Goal: Task Accomplishment & Management: Contribute content

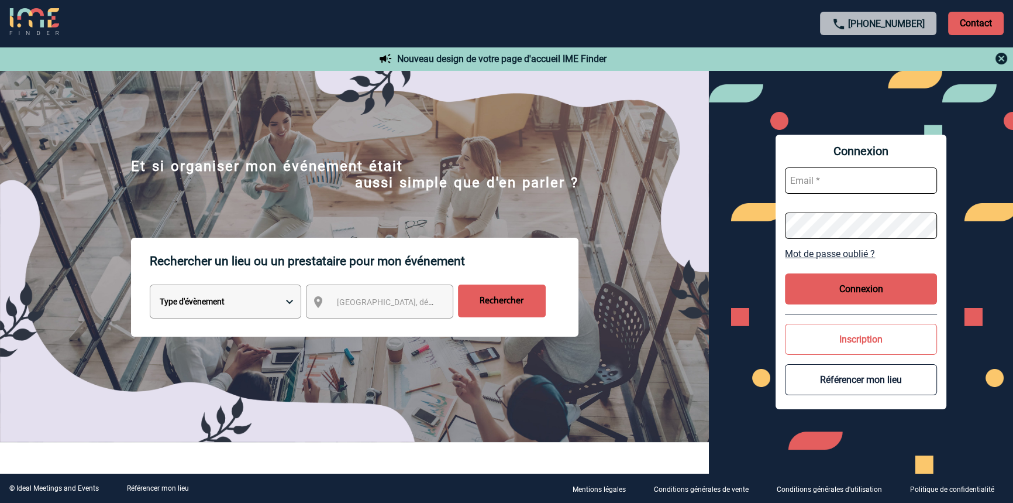
type input "blemonnier@ime-groupe.com"
click at [814, 285] on button "Connexion" at bounding box center [861, 288] width 152 height 31
type input "blemonnier@ime-groupe.com"
click at [831, 293] on button "Connexion" at bounding box center [861, 288] width 152 height 31
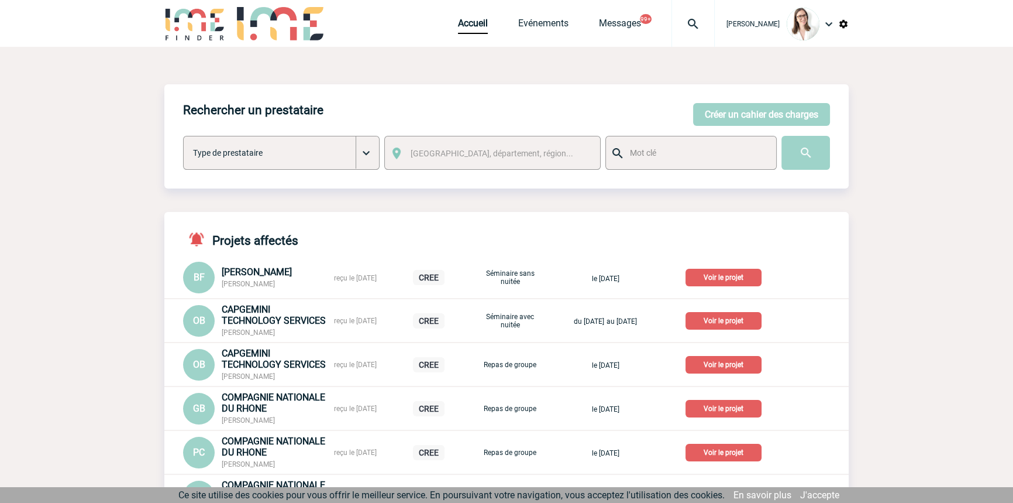
click at [672, 33] on div at bounding box center [693, 23] width 43 height 47
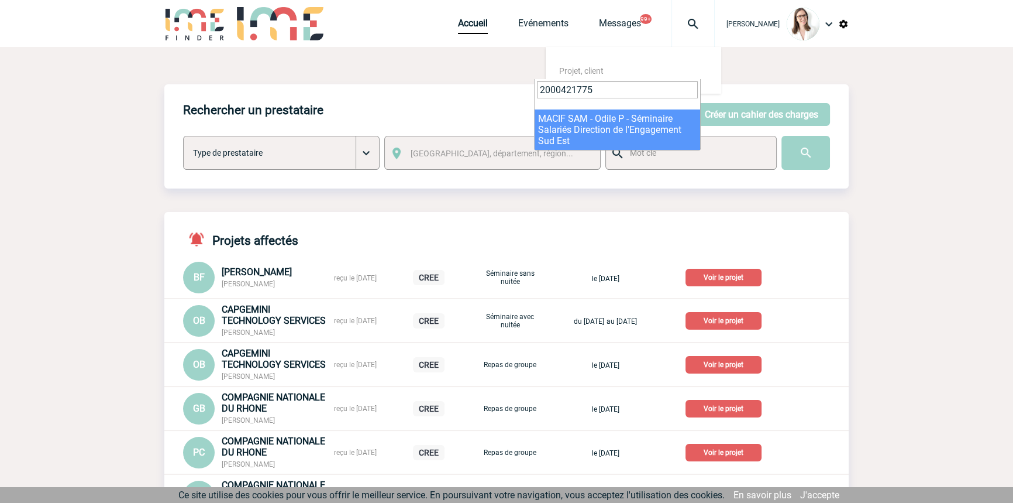
type input "2000421775"
select select "21276"
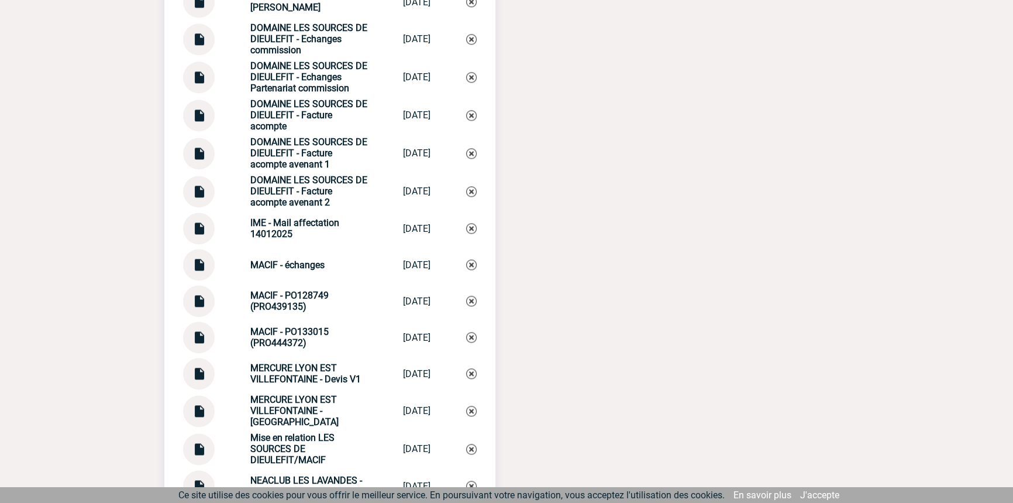
scroll to position [2001, 0]
click at [294, 46] on strong "DOMAINE LES SOURCES DE DIEULEFIT - Echanges commission" at bounding box center [308, 39] width 117 height 33
click at [294, 45] on strong "DOMAINE LES SOURCES DE DIEULEFIT - Echanges commission" at bounding box center [308, 39] width 117 height 33
click at [312, 14] on strong "DOMAINE LES SOURCES DE [PERSON_NAME]" at bounding box center [308, 3] width 117 height 22
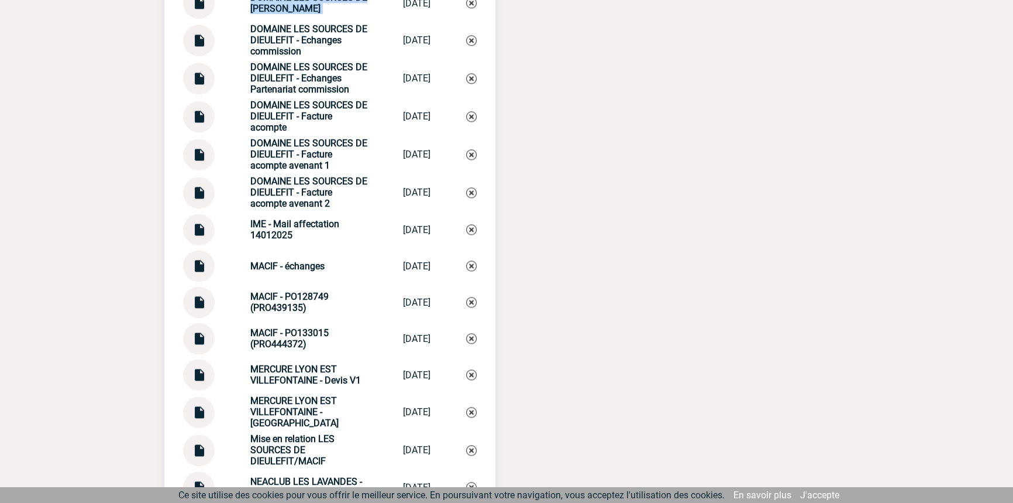
click at [312, 14] on strong "DOMAINE LES SOURCES DE [PERSON_NAME]" at bounding box center [308, 3] width 117 height 22
copy div "DOMAINE LES SOURCES DE DIEULEFIT - Echanges DOMAINE [GEOGRAPHIC_DATA]..."
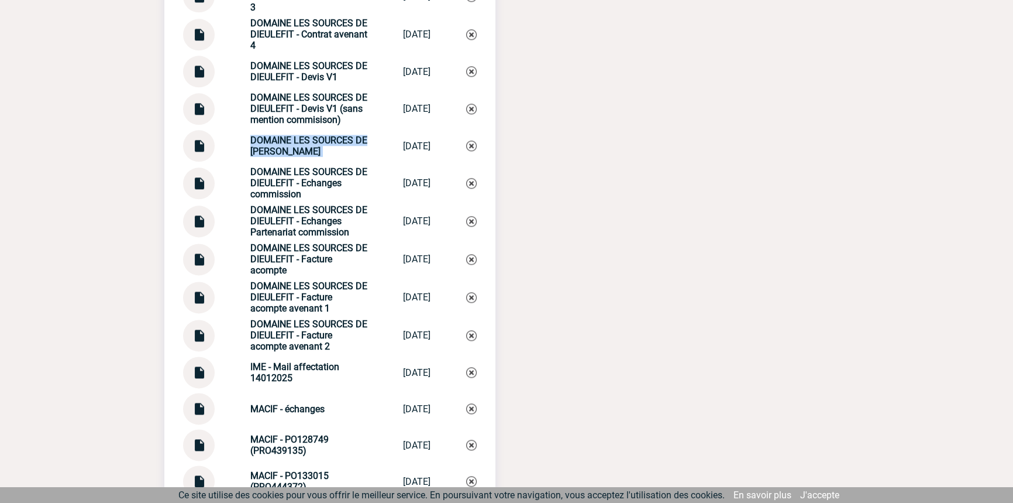
scroll to position [2355, 0]
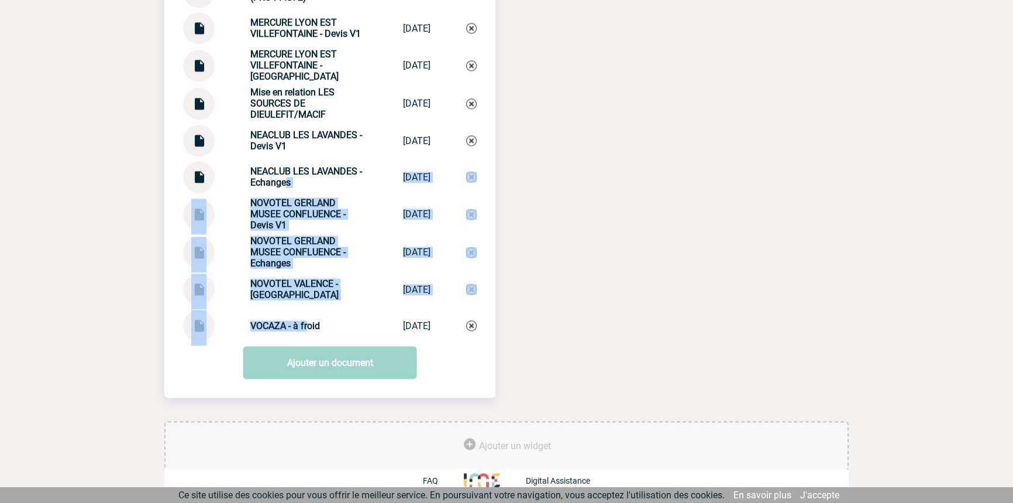
drag, startPoint x: 302, startPoint y: 330, endPoint x: 278, endPoint y: 181, distance: 151.1
click at [281, 184] on strong "NEACLUB LES LAVANDES - Echanges" at bounding box center [306, 177] width 112 height 22
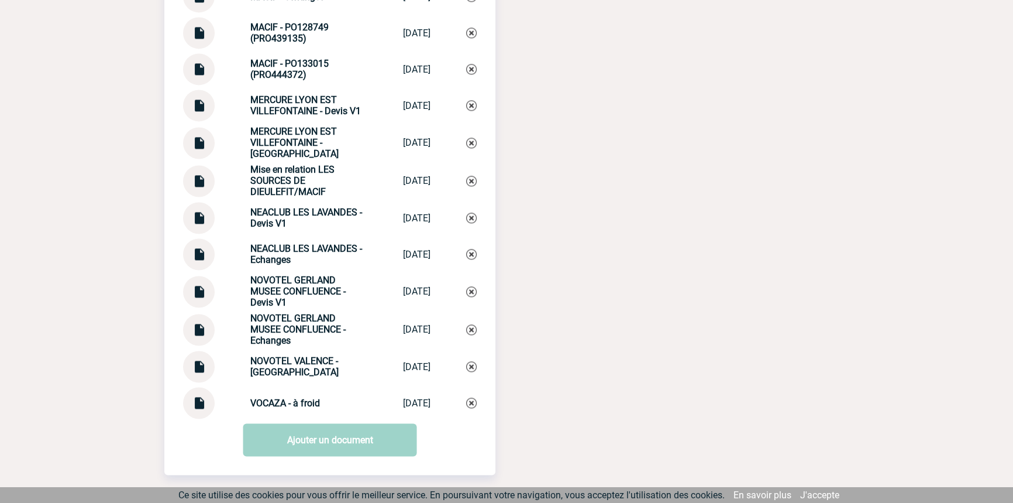
scroll to position [2178, 0]
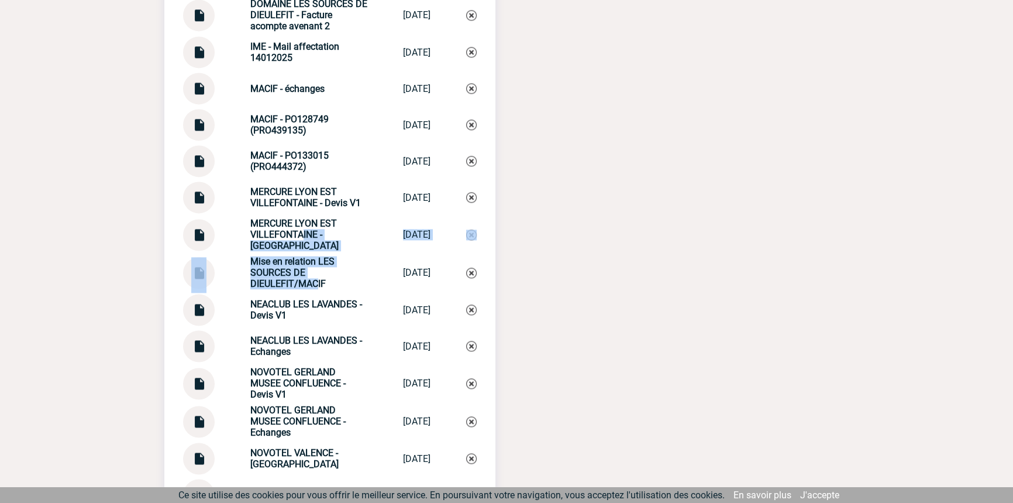
drag, startPoint x: 307, startPoint y: 286, endPoint x: 295, endPoint y: 241, distance: 46.5
click at [295, 241] on strong "MERCURE LYON EST VILLEFONTAINE - [GEOGRAPHIC_DATA]" at bounding box center [294, 234] width 88 height 33
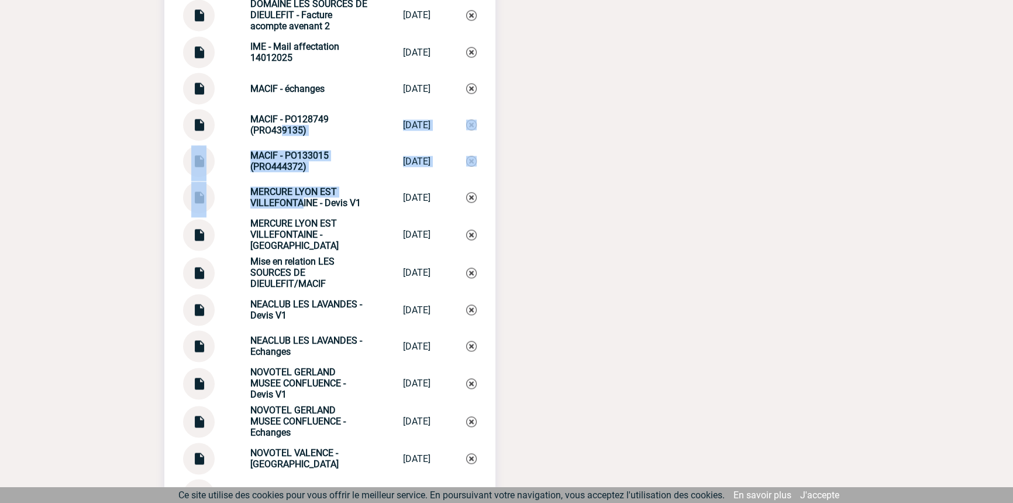
drag, startPoint x: 288, startPoint y: 194, endPoint x: 271, endPoint y: 142, distance: 54.8
click at [271, 136] on strong "MACIF - PO128749 (PRO439135)" at bounding box center [289, 124] width 78 height 22
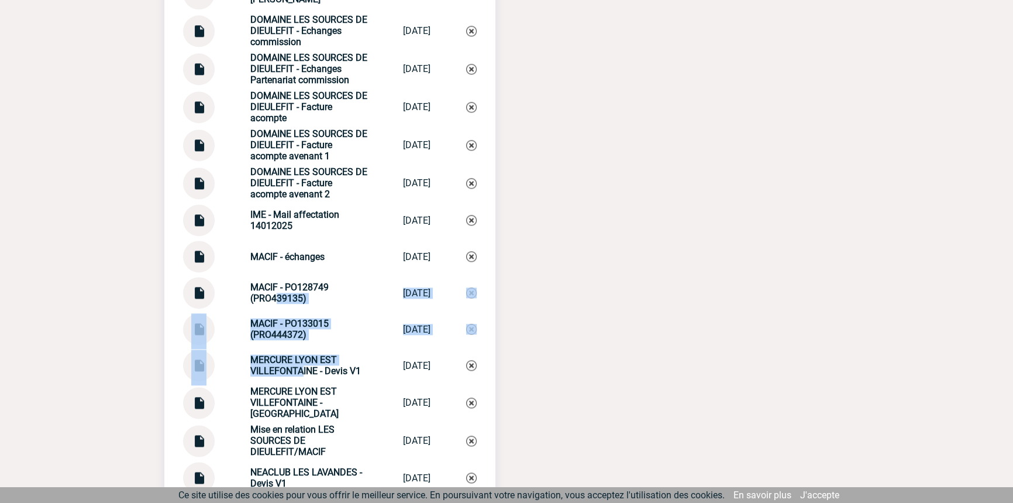
scroll to position [2001, 0]
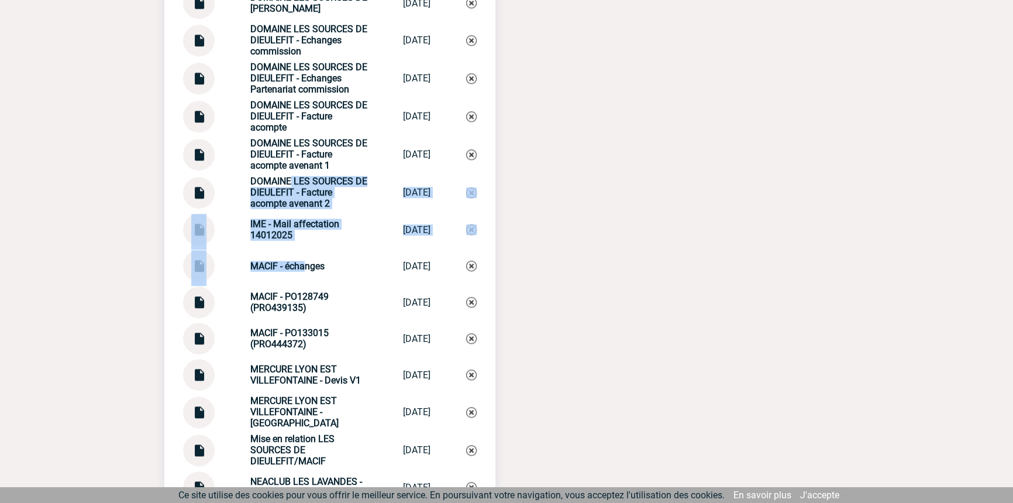
drag, startPoint x: 298, startPoint y: 274, endPoint x: 282, endPoint y: 186, distance: 89.3
click at [282, 185] on strong "DOMAINE LES SOURCES DE DIEULEFIT - Facture acompte avenant 2" at bounding box center [308, 192] width 117 height 33
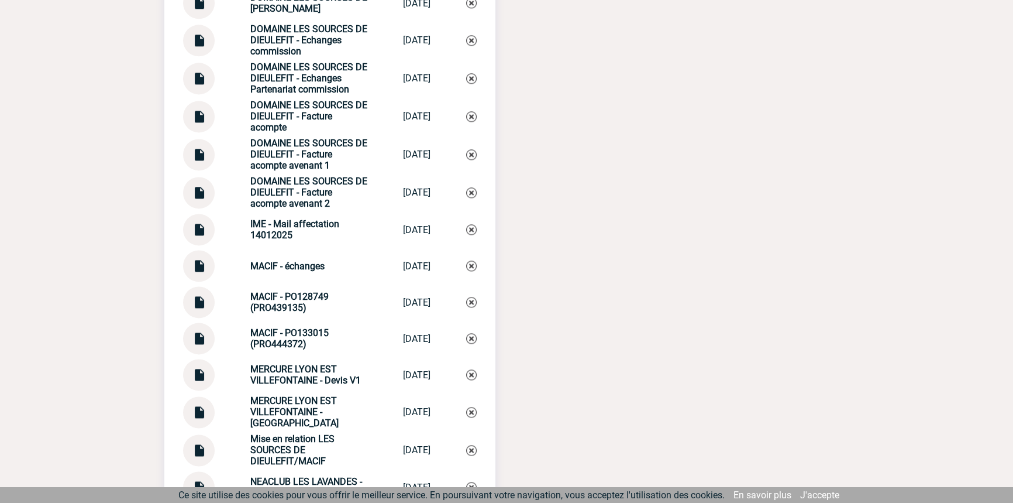
click at [275, 155] on strong "DOMAINE LES SOURCES DE DIEULEFIT - Facture acompte avenant 1" at bounding box center [308, 153] width 117 height 33
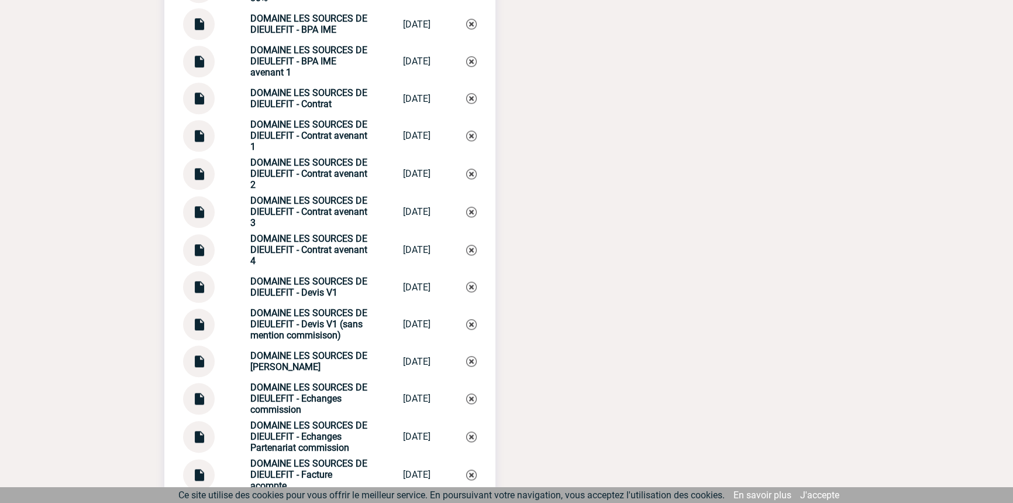
scroll to position [1646, 0]
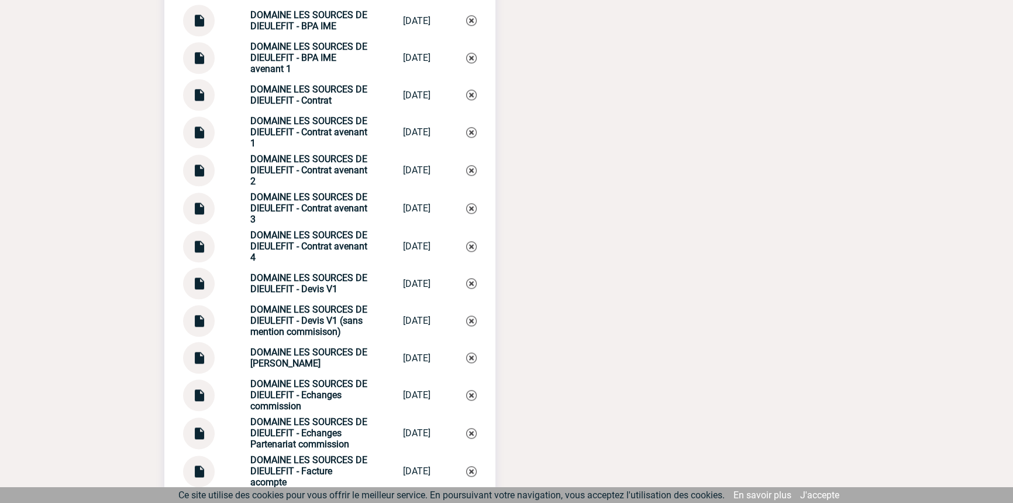
drag, startPoint x: 308, startPoint y: 371, endPoint x: 230, endPoint y: 359, distance: 78.9
click at [230, 359] on div "DOMAINE LES SOURCES DE DIEULEFIT - Echanges DOMAINE [GEOGRAPHIC_DATA]... [DATE]" at bounding box center [330, 358] width 294 height 32
copy strong "DOMAINE LES SOURCES DE [PERSON_NAME]"
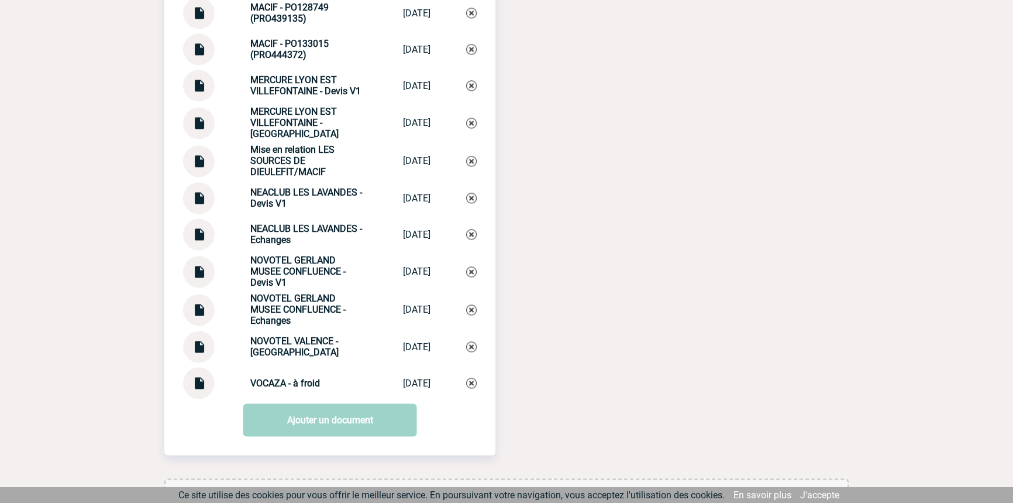
scroll to position [2355, 0]
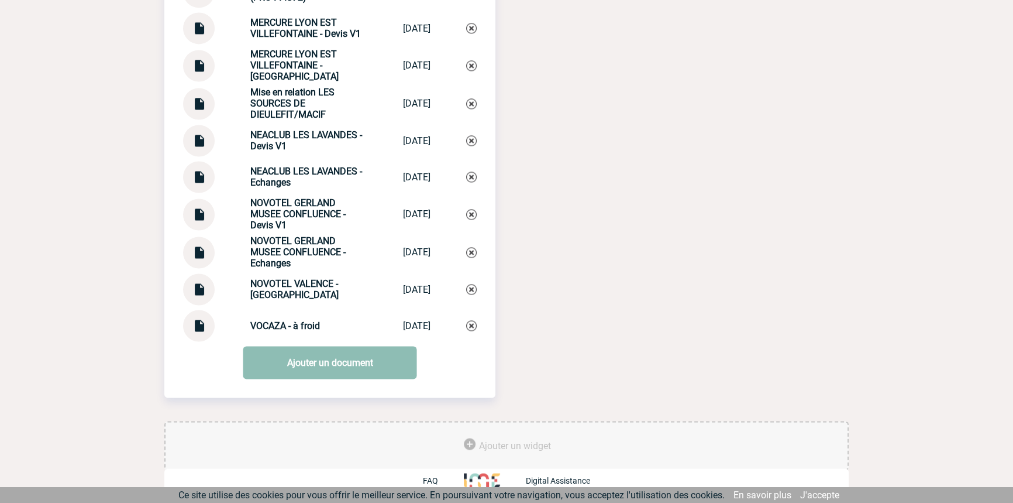
click at [314, 369] on link "Ajouter un document" at bounding box center [330, 362] width 174 height 33
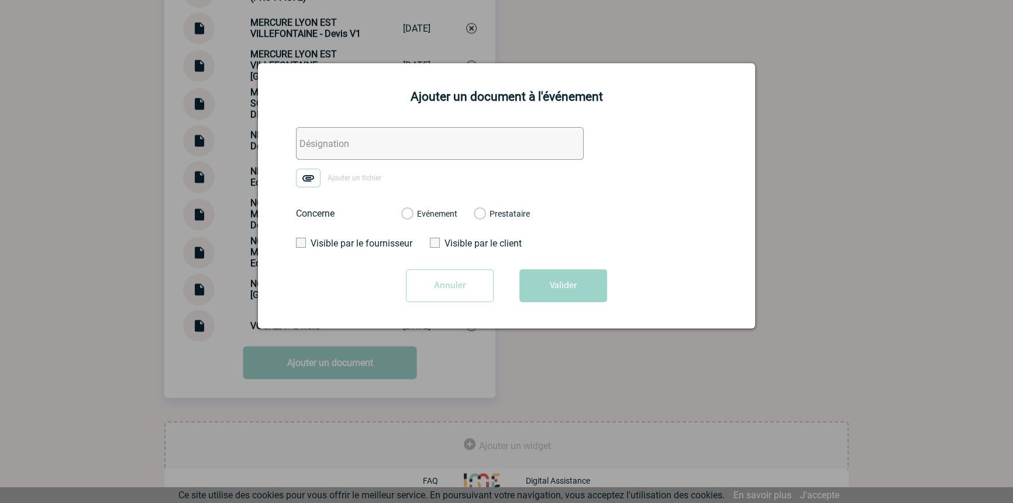
click at [352, 140] on input "text" at bounding box center [440, 143] width 288 height 33
paste input "DOMAINE LES SOURCES DE [PERSON_NAME]"
type input "DOMAINE LES SOURCES DE DIEULEFIT - Echanges factu"
click at [301, 184] on img at bounding box center [308, 177] width 25 height 19
click at [0, 0] on input "Ajouter un fichier" at bounding box center [0, 0] width 0 height 0
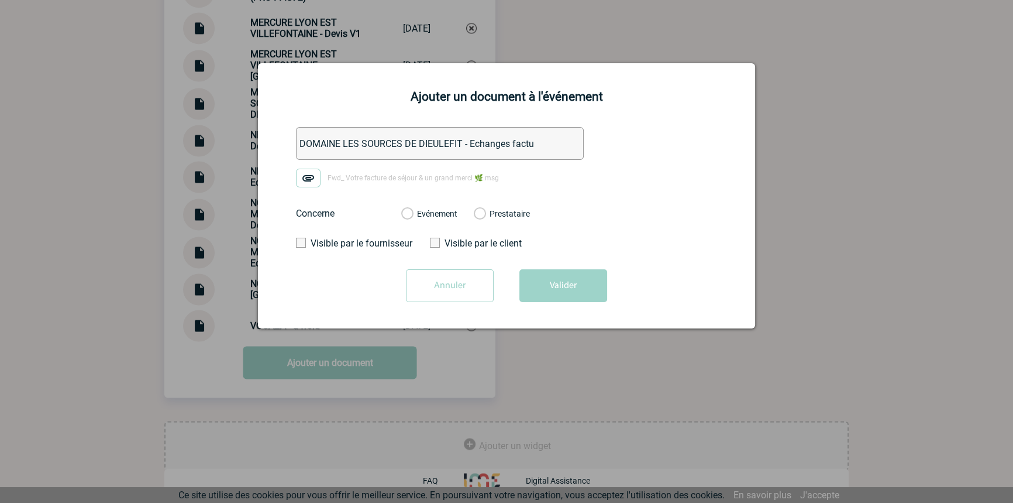
click at [449, 206] on div "Evénement Prestataire" at bounding box center [465, 213] width 147 height 30
drag, startPoint x: 450, startPoint y: 213, endPoint x: 502, endPoint y: 256, distance: 66.9
click at [412, 213] on label "Evénement" at bounding box center [406, 214] width 11 height 11
click at [0, 0] on input "Evénement" at bounding box center [0, 0] width 0 height 0
click at [546, 288] on button "Valider" at bounding box center [563, 285] width 88 height 33
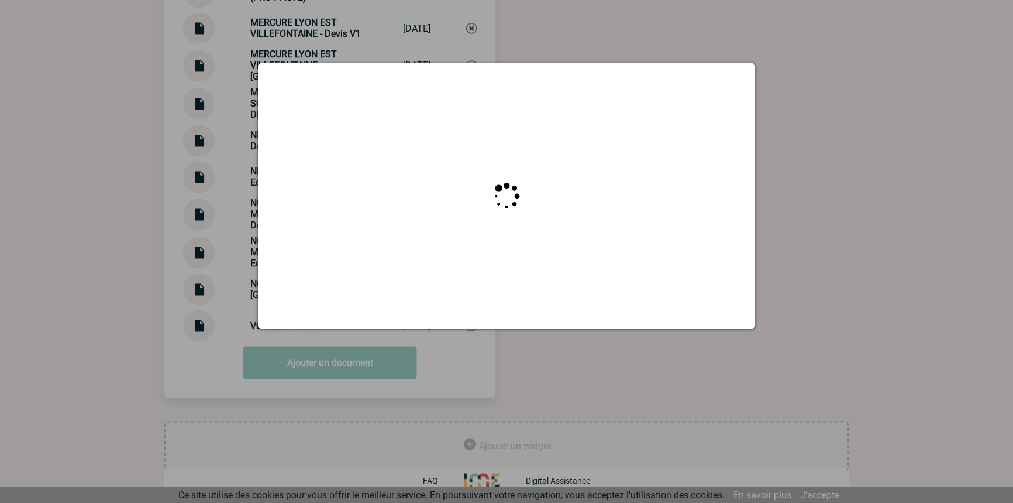
click at [164, 102] on div at bounding box center [506, 251] width 1013 height 503
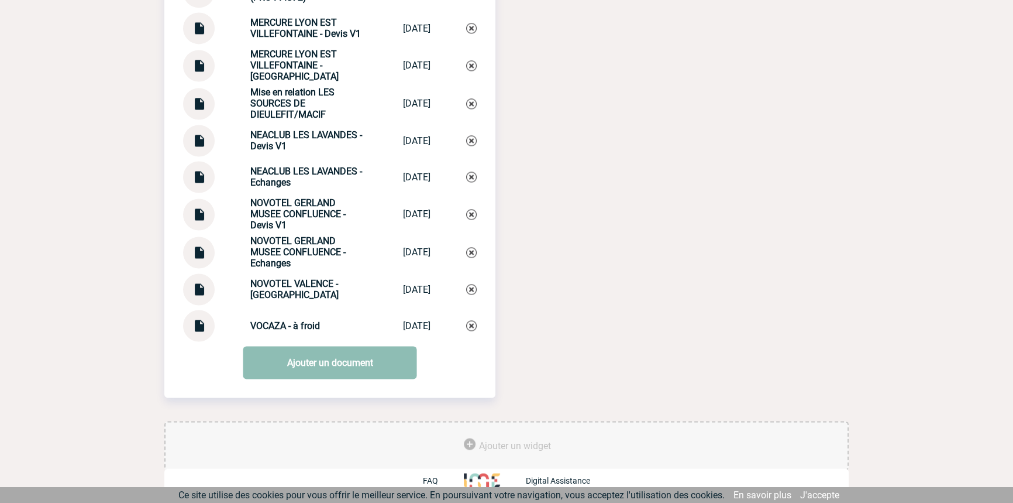
click at [304, 370] on link "Ajouter un document" at bounding box center [330, 362] width 174 height 33
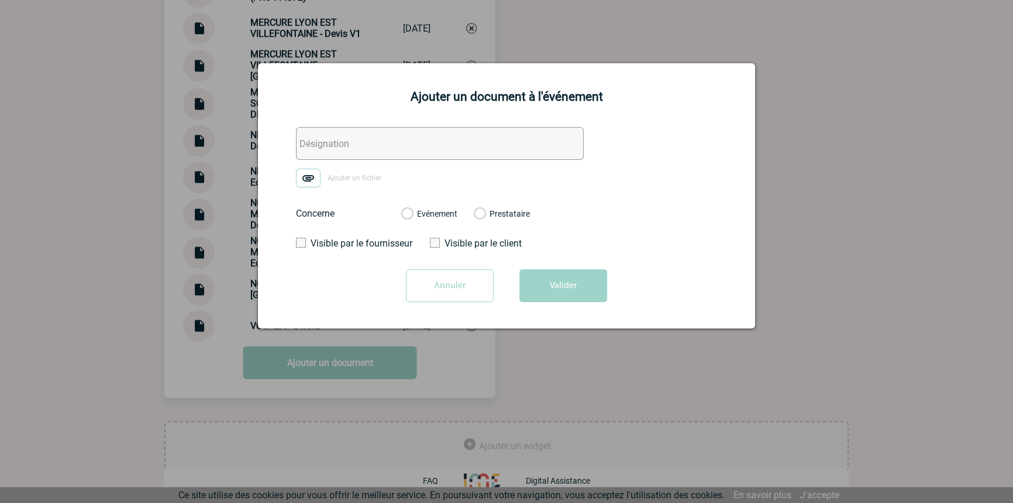
click at [347, 134] on input "text" at bounding box center [440, 143] width 288 height 33
paste input "DOMAINE LES SOURCES DE [PERSON_NAME]"
type input "DOMAINE LES SOURCES DE [PERSON_NAME]"
click at [308, 181] on img at bounding box center [308, 177] width 25 height 19
click at [0, 0] on input "Ajouter un fichier" at bounding box center [0, 0] width 0 height 0
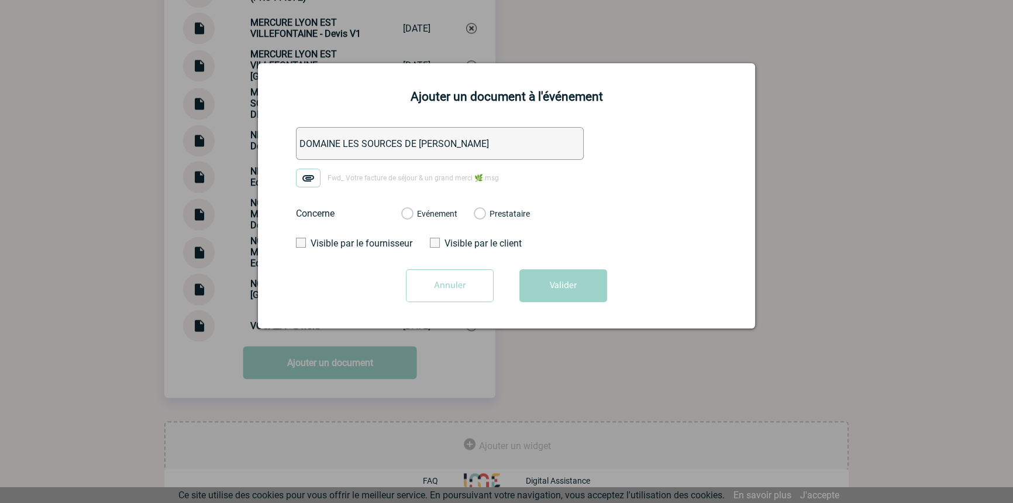
click at [439, 207] on div "Evénement Prestataire" at bounding box center [465, 213] width 147 height 30
drag, startPoint x: 441, startPoint y: 209, endPoint x: 460, endPoint y: 226, distance: 24.9
click at [412, 211] on label "Evénement" at bounding box center [406, 214] width 11 height 11
click at [0, 0] on input "Evénement" at bounding box center [0, 0] width 0 height 0
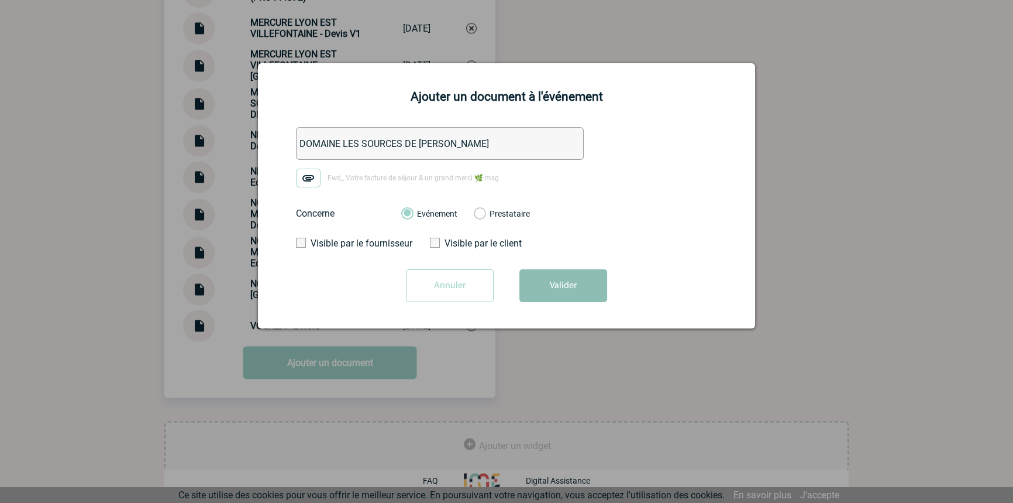
click at [567, 287] on button "Valider" at bounding box center [563, 285] width 88 height 33
